Goal: Entertainment & Leisure: Consume media (video, audio)

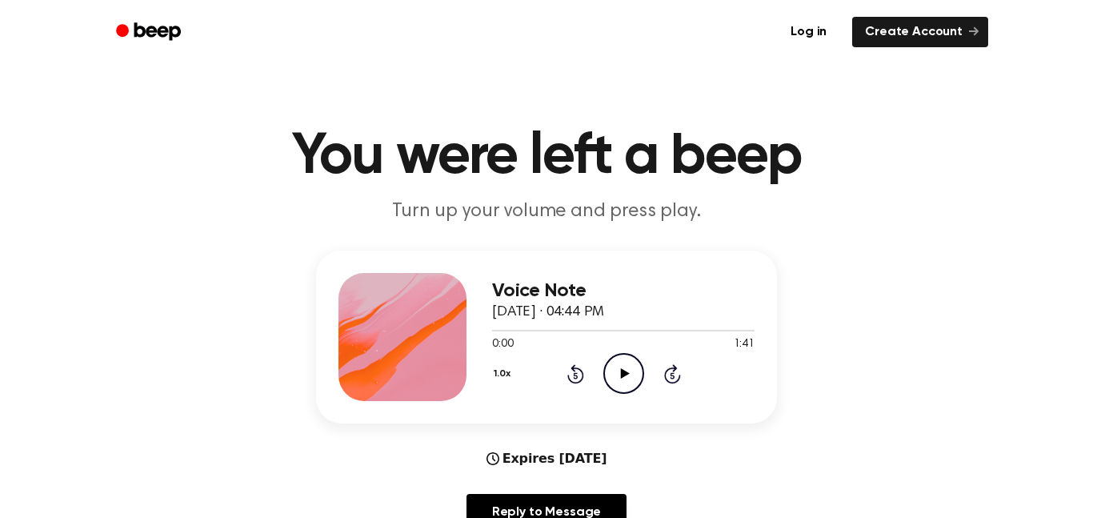
click at [613, 375] on icon "Play Audio" at bounding box center [623, 373] width 41 height 41
click at [628, 385] on icon "Pause Audio" at bounding box center [623, 373] width 41 height 41
click at [569, 378] on icon at bounding box center [575, 373] width 17 height 19
click at [628, 388] on icon "Play Audio" at bounding box center [623, 373] width 41 height 41
click at [575, 375] on icon at bounding box center [575, 375] width 4 height 6
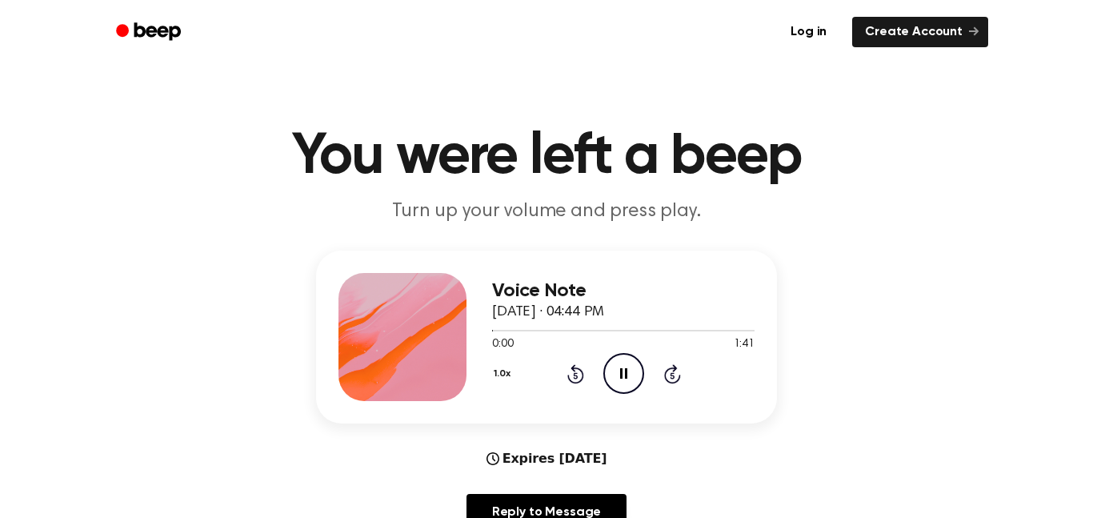
click at [575, 375] on icon at bounding box center [575, 375] width 4 height 6
click at [630, 403] on div "Voice Note [DATE] · 04:44 PM 0:02 1:41 Your browser does not support the [objec…" at bounding box center [546, 336] width 461 height 173
click at [620, 370] on icon at bounding box center [623, 373] width 7 height 10
click at [627, 388] on icon "Play Audio" at bounding box center [623, 373] width 41 height 41
click at [575, 375] on icon at bounding box center [575, 375] width 4 height 6
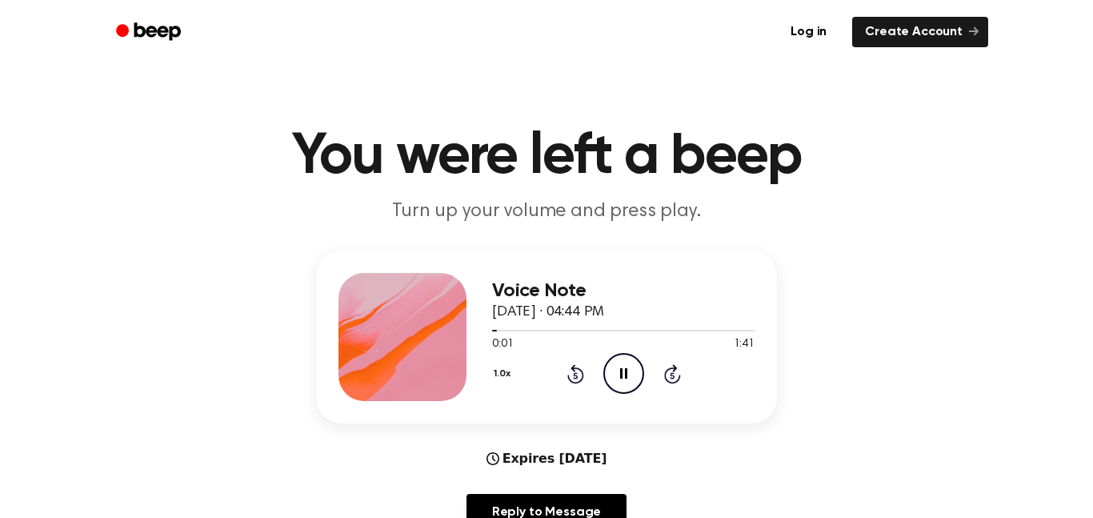
click at [607, 396] on div "Voice Note [DATE] · 04:44 PM 0:01 1:41 Your browser does not support the [objec…" at bounding box center [623, 337] width 262 height 128
click at [632, 380] on icon "Pause Audio" at bounding box center [623, 373] width 41 height 41
click at [575, 375] on icon at bounding box center [575, 375] width 4 height 6
click at [635, 366] on icon "Play Audio" at bounding box center [623, 373] width 41 height 41
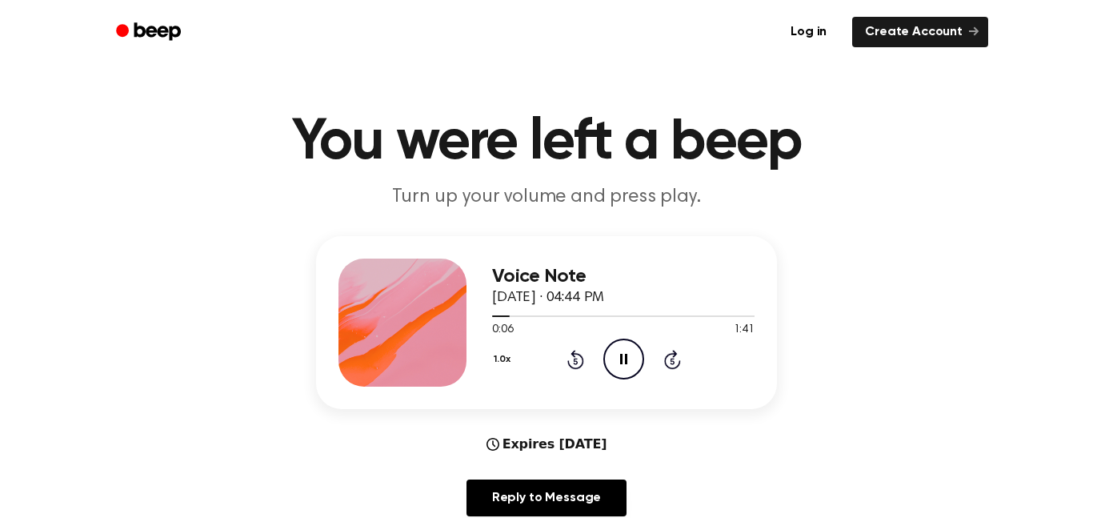
scroll to position [18, 0]
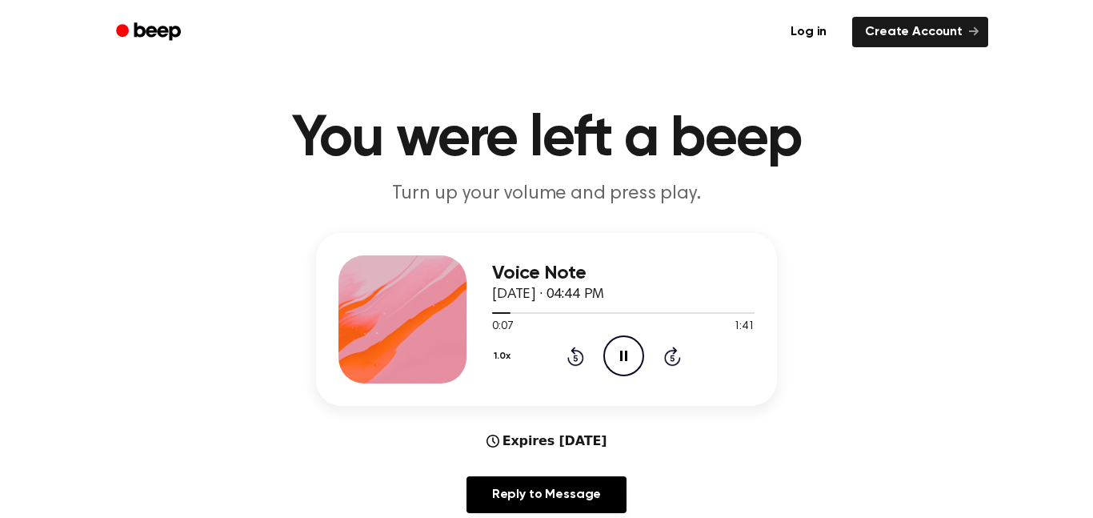
click at [625, 360] on icon at bounding box center [623, 356] width 7 height 10
click at [626, 349] on icon "Play Audio" at bounding box center [623, 355] width 41 height 41
click at [631, 364] on icon "Pause Audio" at bounding box center [623, 355] width 41 height 41
click at [628, 371] on icon "Play Audio" at bounding box center [623, 355] width 41 height 41
click at [581, 364] on icon at bounding box center [575, 356] width 17 height 19
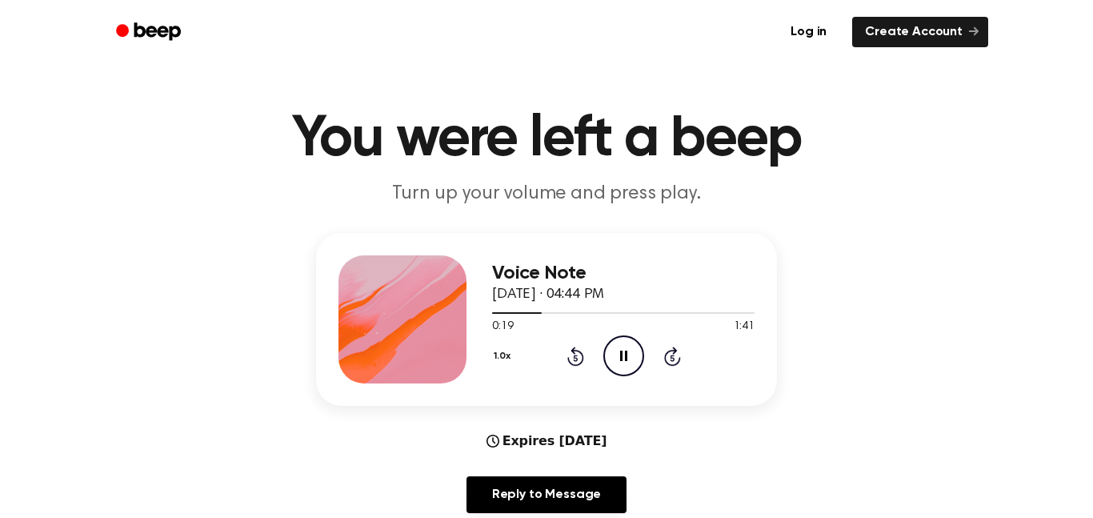
click at [626, 358] on icon at bounding box center [623, 356] width 7 height 10
click at [617, 358] on icon "Play Audio" at bounding box center [623, 355] width 41 height 41
click at [573, 363] on icon "Rewind 5 seconds" at bounding box center [576, 356] width 18 height 21
click at [630, 352] on icon "Pause Audio" at bounding box center [623, 355] width 41 height 41
click at [631, 359] on icon "Play Audio" at bounding box center [623, 355] width 41 height 41
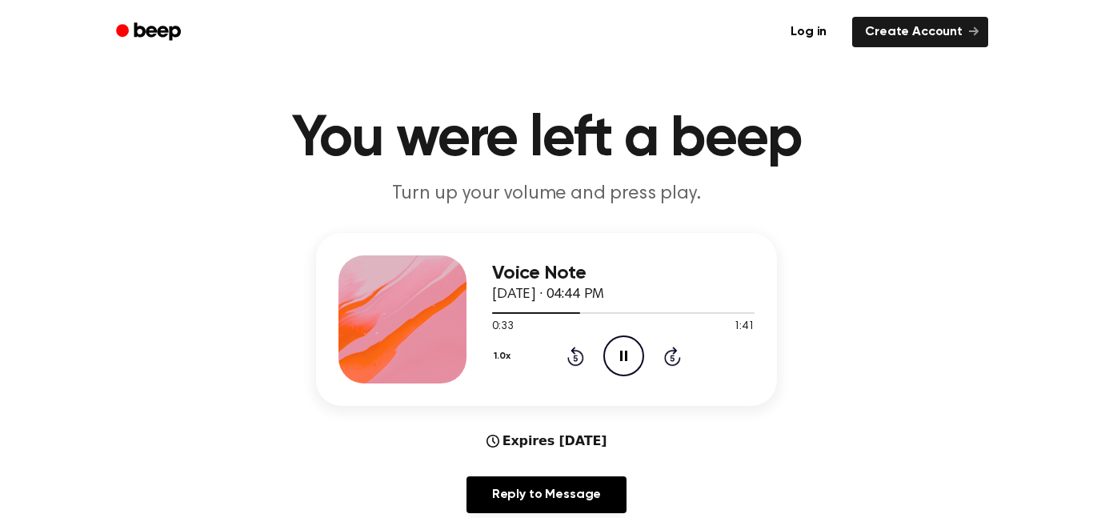
click at [616, 361] on icon "Pause Audio" at bounding box center [623, 355] width 41 height 41
click at [641, 338] on icon "Play Audio" at bounding box center [623, 355] width 41 height 41
click at [574, 354] on icon at bounding box center [575, 356] width 17 height 19
click at [626, 359] on icon at bounding box center [623, 356] width 7 height 10
click at [614, 362] on icon "Play Audio" at bounding box center [623, 355] width 41 height 41
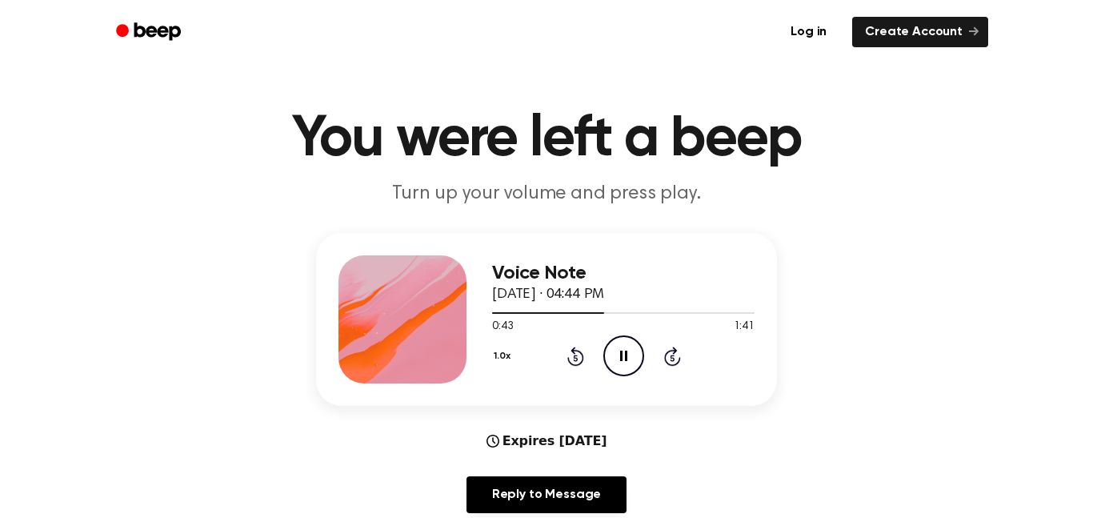
click at [623, 356] on icon "Pause Audio" at bounding box center [623, 355] width 41 height 41
click at [575, 358] on icon at bounding box center [575, 358] width 4 height 6
click at [631, 353] on icon "Play Audio" at bounding box center [623, 355] width 41 height 41
click at [630, 359] on icon "Pause Audio" at bounding box center [623, 355] width 41 height 41
click at [634, 372] on circle at bounding box center [623, 355] width 39 height 39
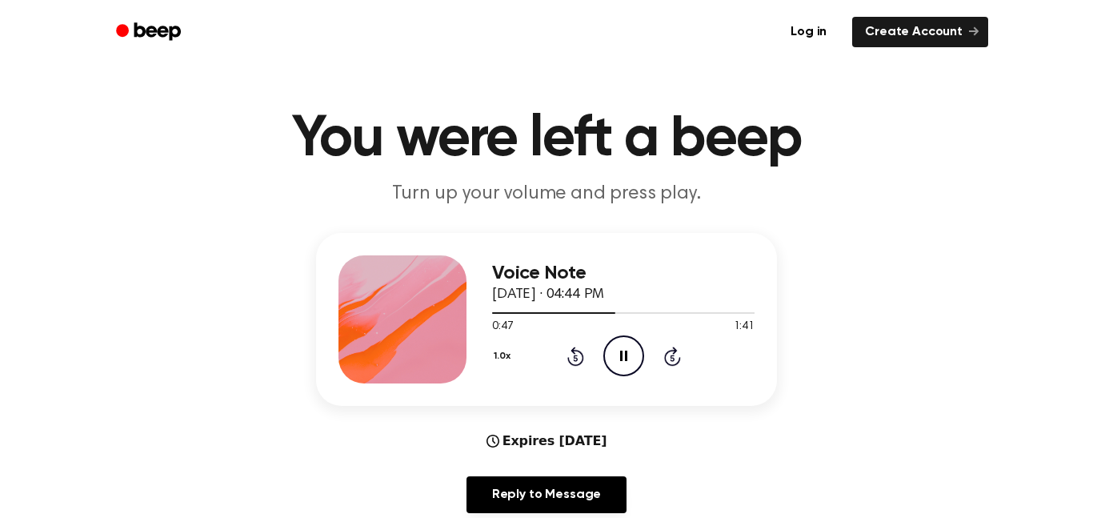
click at [648, 352] on div "1.0x Rewind 5 seconds Pause Audio Skip 5 seconds" at bounding box center [623, 355] width 262 height 41
click at [629, 359] on icon "Pause Audio" at bounding box center [623, 355] width 41 height 41
click at [625, 352] on icon "Play Audio" at bounding box center [623, 355] width 41 height 41
click at [644, 351] on div "1.0x Rewind 5 seconds Pause Audio Skip 5 seconds" at bounding box center [623, 355] width 262 height 41
click at [625, 363] on icon "Pause Audio" at bounding box center [623, 355] width 41 height 41
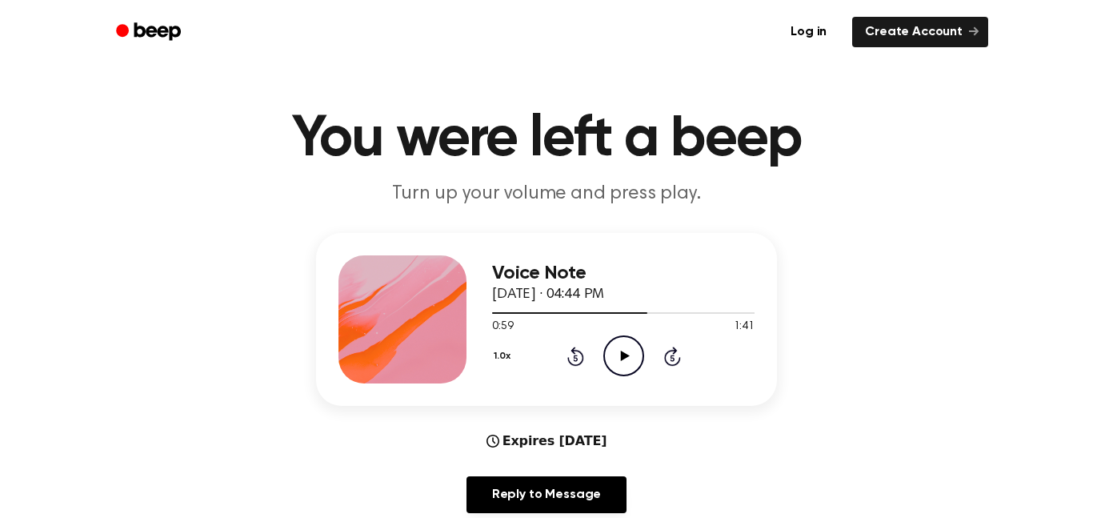
click at [605, 354] on icon "Play Audio" at bounding box center [623, 355] width 41 height 41
click at [631, 375] on icon "Pause Audio" at bounding box center [623, 355] width 41 height 41
click at [572, 355] on icon "Rewind 5 seconds" at bounding box center [576, 356] width 18 height 21
click at [620, 359] on icon "Play Audio" at bounding box center [623, 355] width 41 height 41
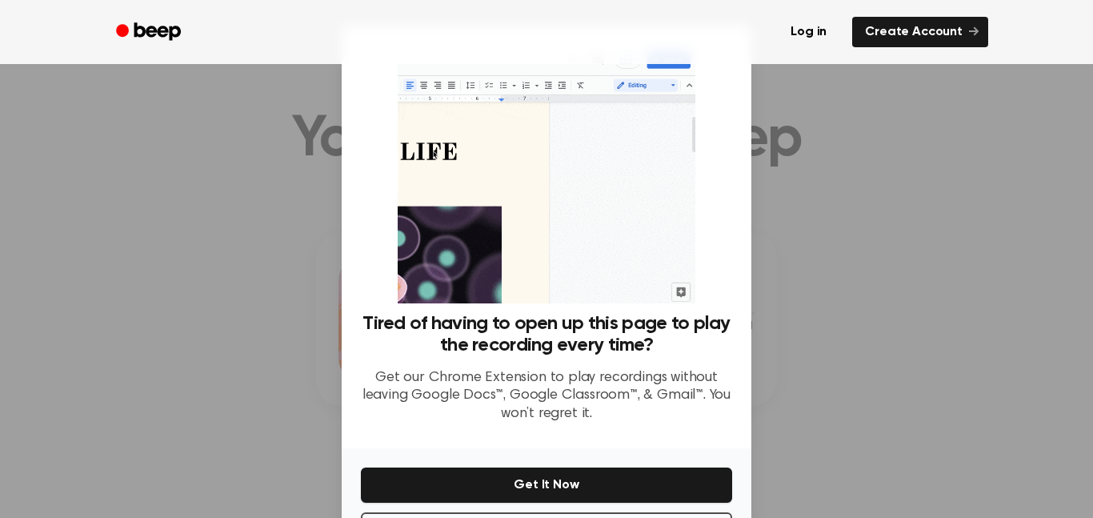
scroll to position [65, 0]
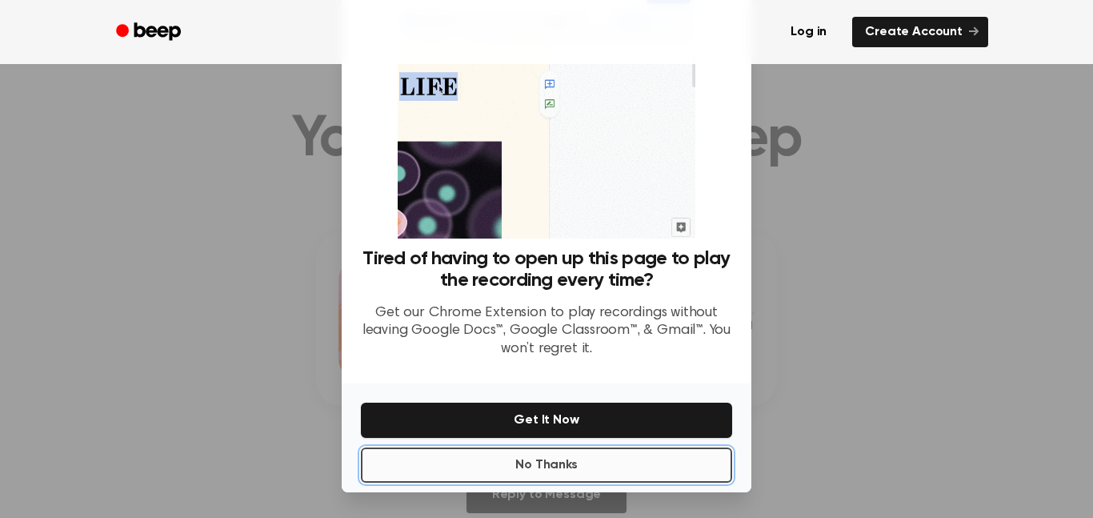
click at [481, 475] on button "No Thanks" at bounding box center [546, 464] width 371 height 35
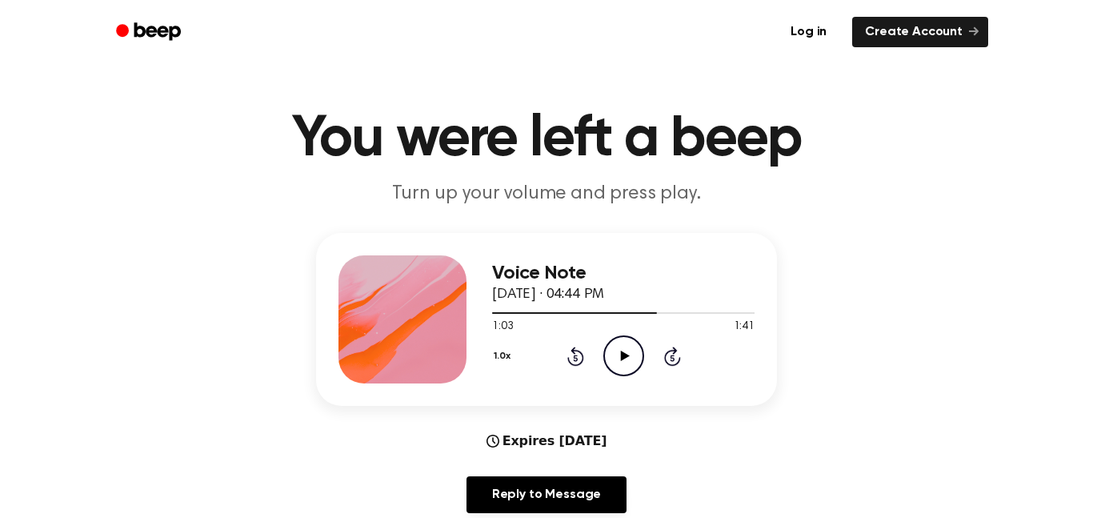
click at [625, 356] on icon at bounding box center [624, 356] width 9 height 10
click at [627, 366] on icon "Pause Audio" at bounding box center [623, 355] width 41 height 41
click at [627, 340] on icon "Play Audio" at bounding box center [623, 355] width 41 height 41
click at [575, 358] on icon at bounding box center [575, 358] width 4 height 6
click at [620, 361] on icon at bounding box center [623, 356] width 7 height 10
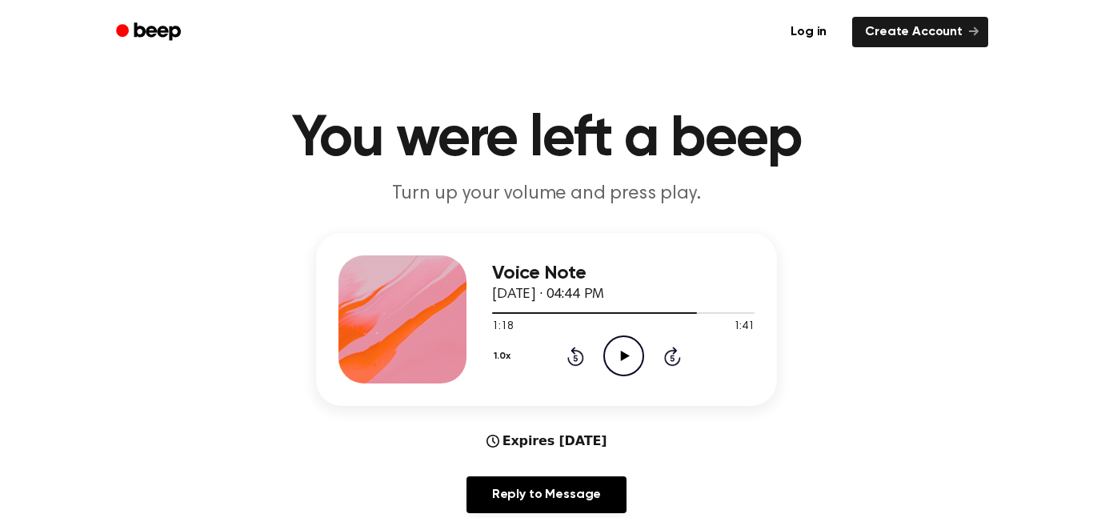
click at [612, 367] on icon "Play Audio" at bounding box center [623, 355] width 41 height 41
click at [640, 355] on icon "Pause Audio" at bounding box center [623, 355] width 41 height 41
